Goal: Transaction & Acquisition: Download file/media

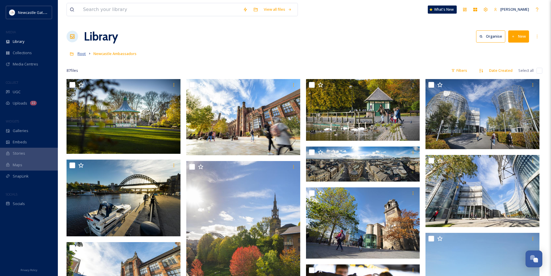
click at [79, 52] on span "Root" at bounding box center [82, 53] width 8 height 5
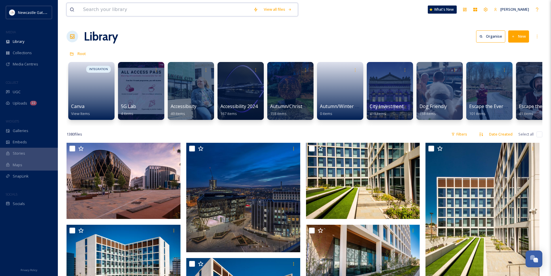
click at [113, 11] on input at bounding box center [165, 9] width 170 height 13
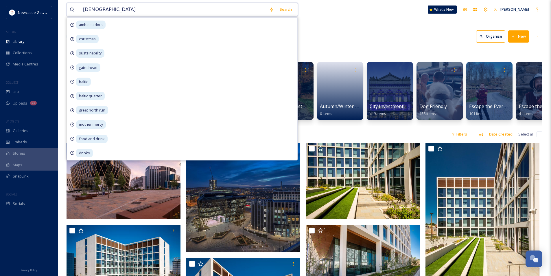
type input "christmas"
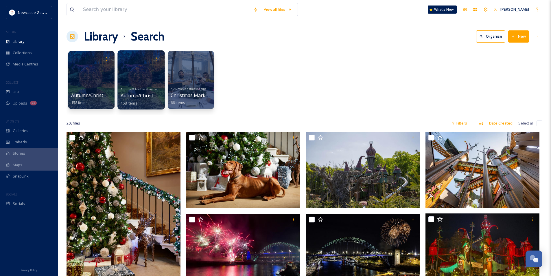
click at [130, 79] on div at bounding box center [140, 79] width 47 height 59
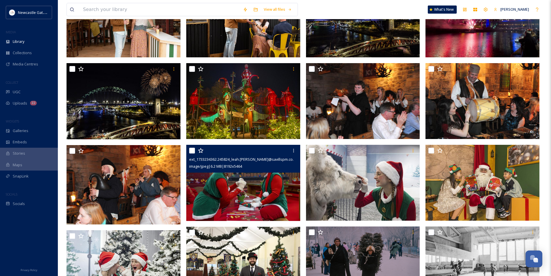
scroll to position [203, 0]
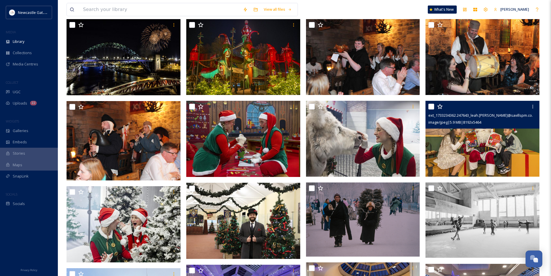
click at [499, 149] on img at bounding box center [483, 138] width 114 height 76
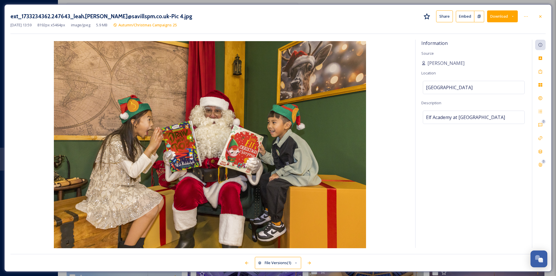
click at [508, 14] on button "Download" at bounding box center [502, 16] width 31 height 12
click at [492, 42] on span "Download Large (2000 x 1334)" at bounding box center [484, 40] width 51 height 5
click at [538, 19] on div at bounding box center [540, 16] width 10 height 10
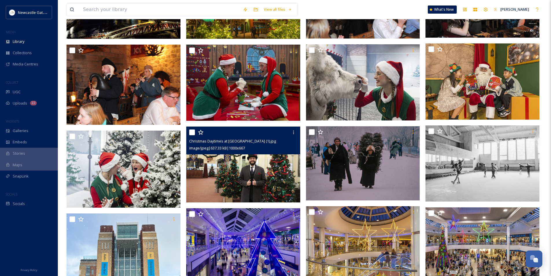
scroll to position [289, 0]
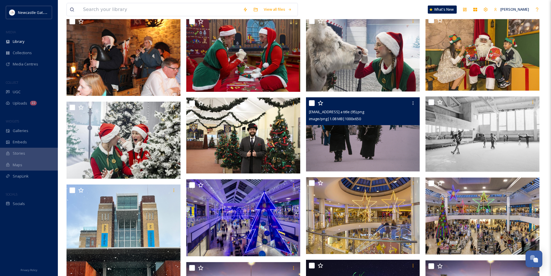
click at [398, 151] on img at bounding box center [363, 134] width 114 height 74
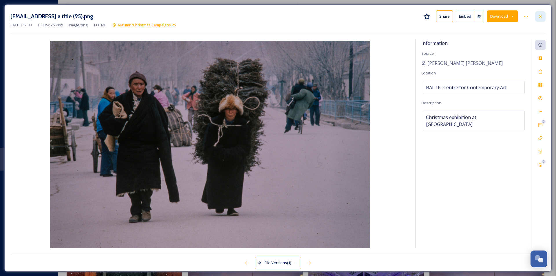
click at [539, 15] on icon at bounding box center [540, 16] width 5 height 5
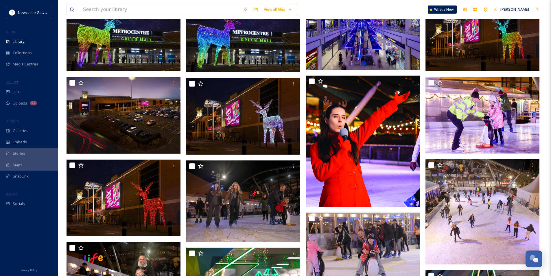
scroll to position [637, 0]
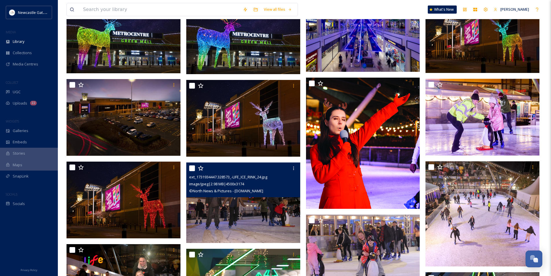
click at [250, 226] on img at bounding box center [243, 202] width 114 height 80
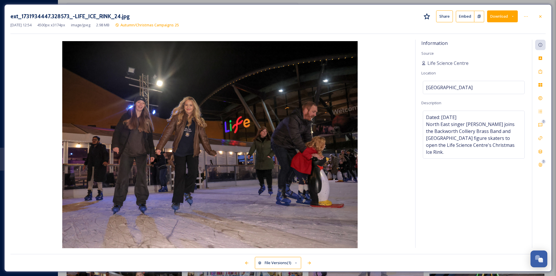
click at [507, 20] on button "Download" at bounding box center [502, 16] width 31 height 12
click at [500, 43] on span "Download Large (2000 x 1411)" at bounding box center [484, 40] width 51 height 5
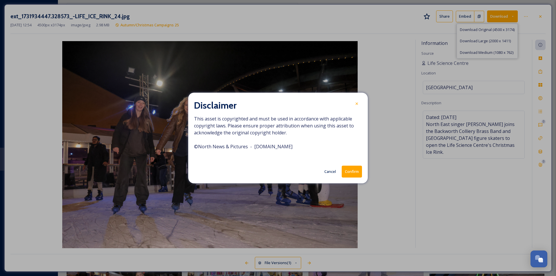
click at [350, 173] on button "Confirm" at bounding box center [351, 171] width 20 height 12
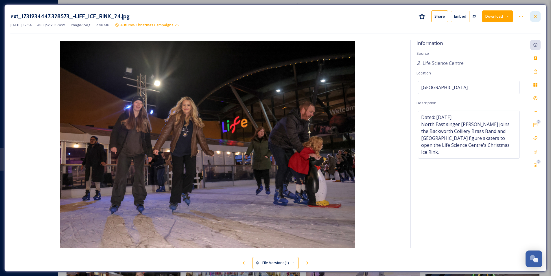
click at [538, 16] on div at bounding box center [535, 16] width 10 height 10
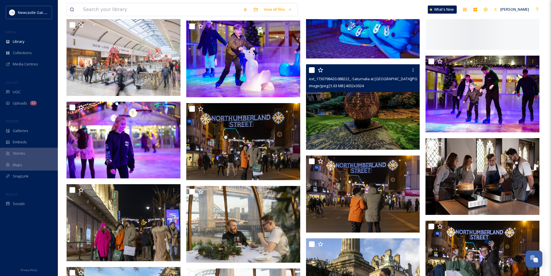
scroll to position [1128, 0]
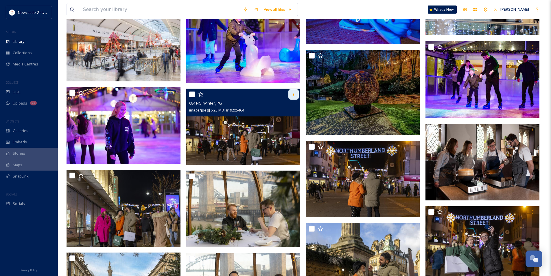
click at [292, 95] on icon at bounding box center [293, 94] width 5 height 5
click at [222, 139] on img at bounding box center [243, 127] width 114 height 76
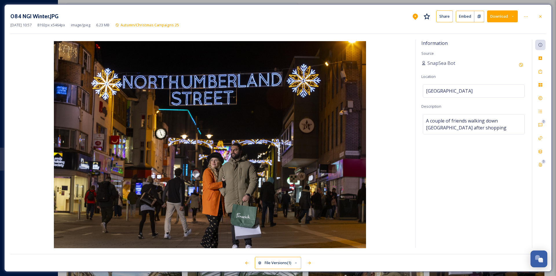
click at [509, 18] on button "Download" at bounding box center [502, 16] width 31 height 12
click at [498, 38] on div "Download Large (2000 x 1334)" at bounding box center [487, 40] width 60 height 11
drag, startPoint x: 535, startPoint y: 18, endPoint x: 538, endPoint y: 18, distance: 3.2
click at [535, 18] on div at bounding box center [540, 16] width 10 height 10
